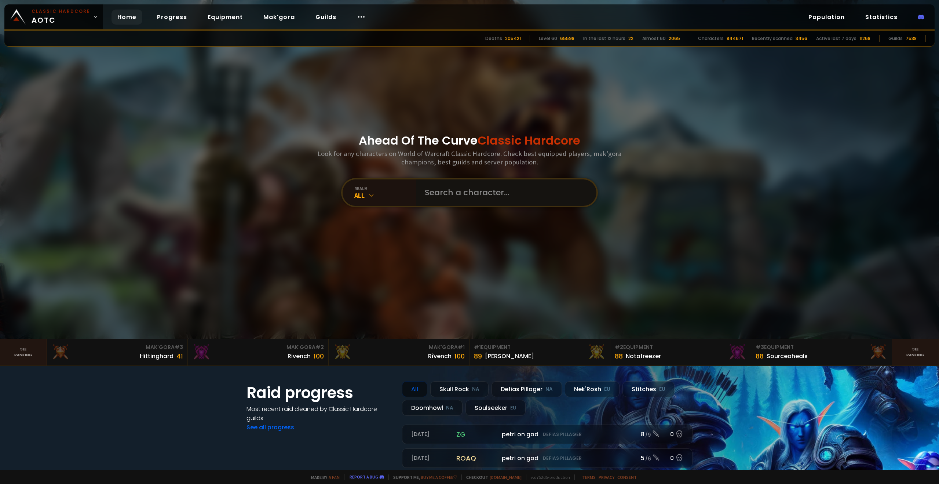
click at [464, 198] on input "text" at bounding box center [503, 192] width 167 height 26
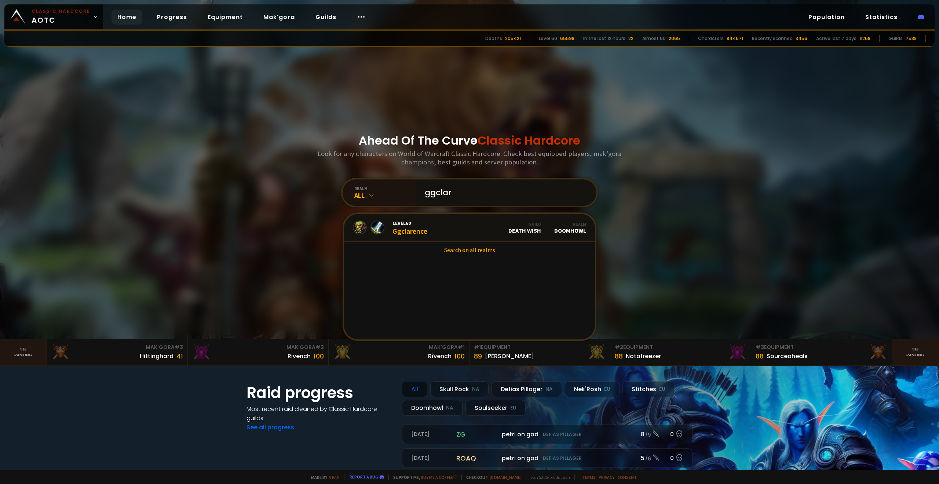
click at [467, 200] on input "ggclar" at bounding box center [503, 192] width 167 height 26
type input "ggclarnecee"
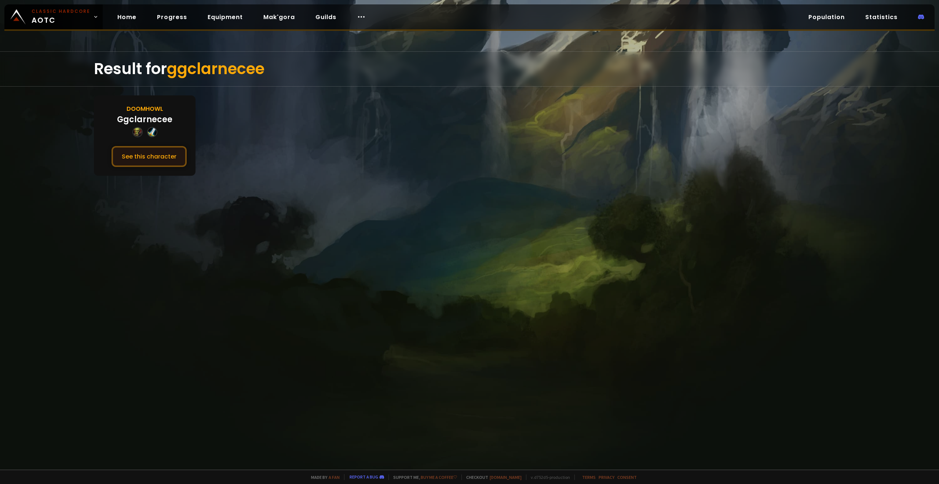
click at [113, 158] on button "See this character" at bounding box center [149, 156] width 75 height 21
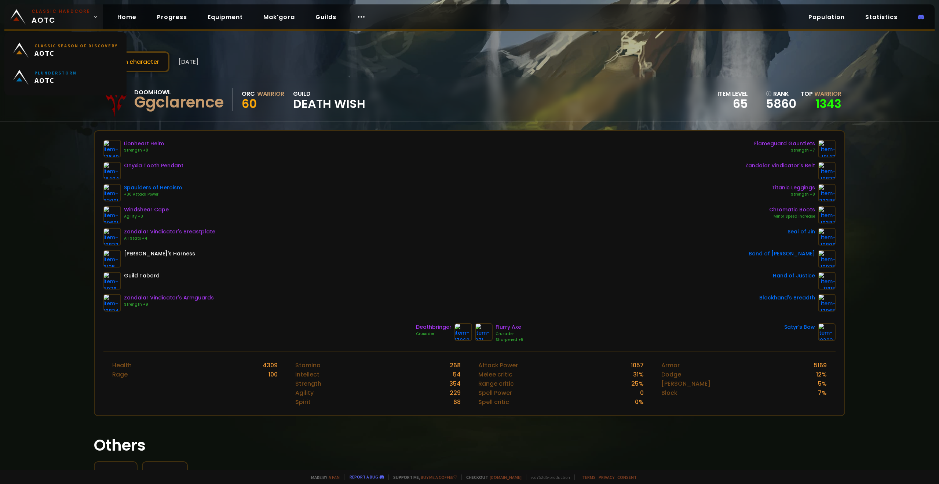
click at [71, 13] on small "Classic Hardcore" at bounding box center [61, 11] width 59 height 7
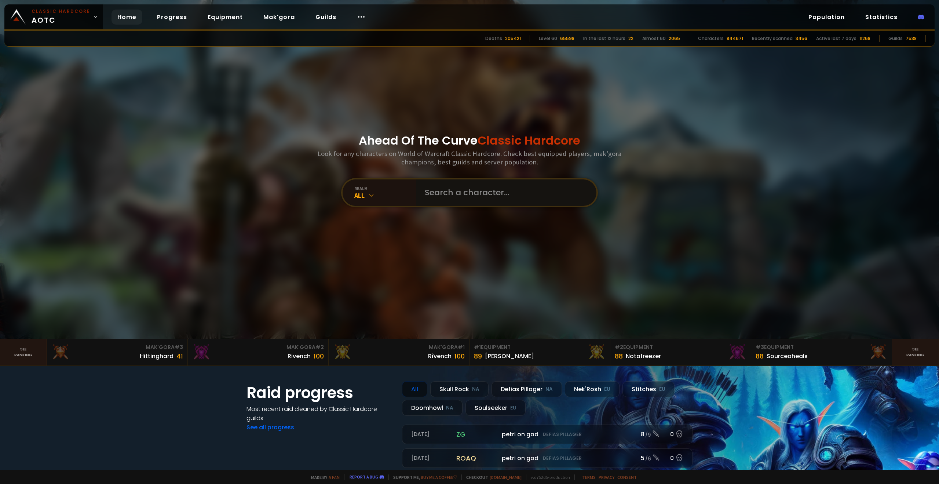
click at [458, 197] on input "text" at bounding box center [503, 192] width 167 height 26
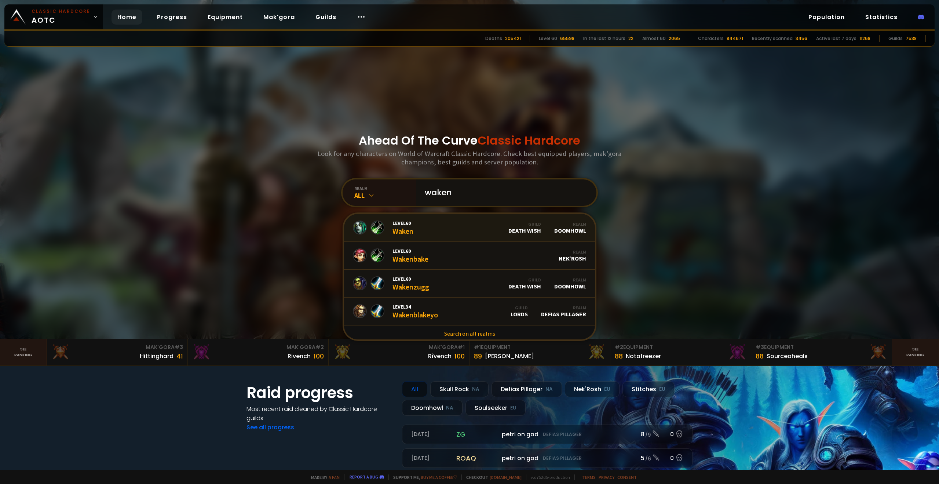
type input "waken"
click at [440, 279] on link "Level 60 Wakenzugg Guild Death Wish Realm Doomhowl" at bounding box center [469, 284] width 251 height 28
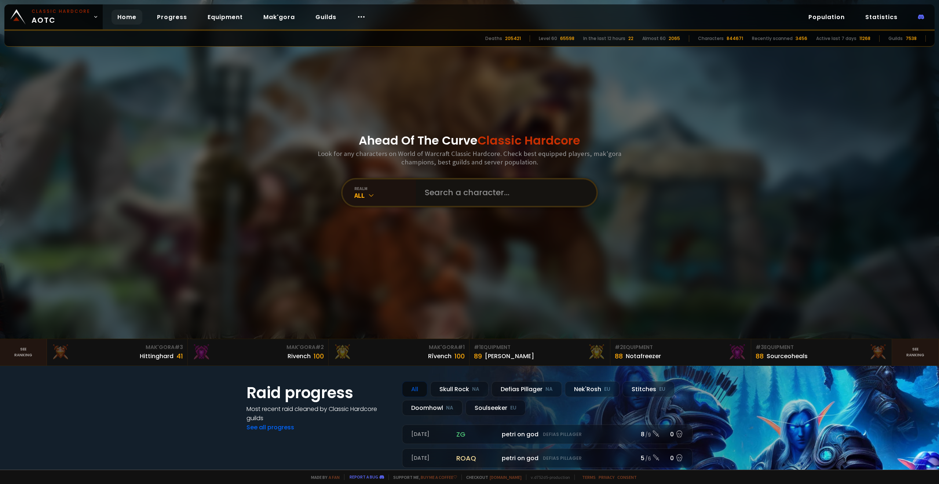
click at [471, 186] on input "text" at bounding box center [503, 192] width 167 height 26
type input "kangers"
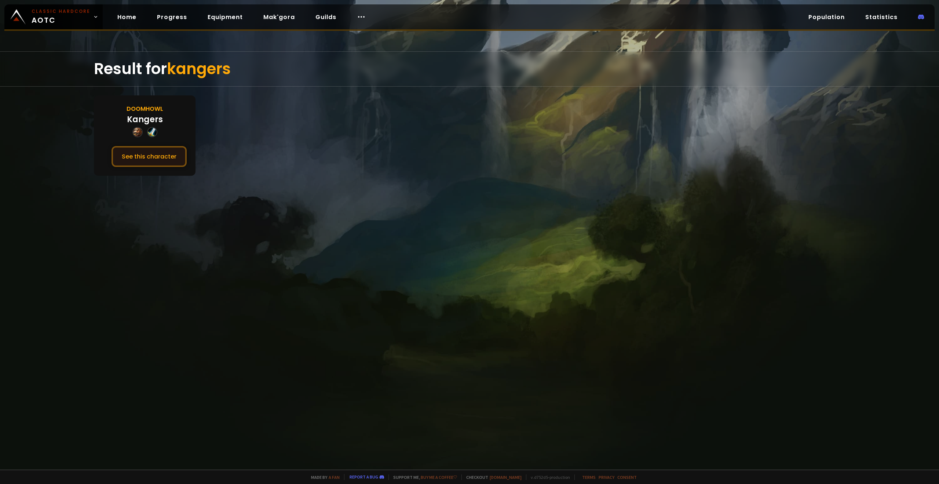
click at [143, 153] on button "See this character" at bounding box center [149, 156] width 75 height 21
